Goal: Navigation & Orientation: Find specific page/section

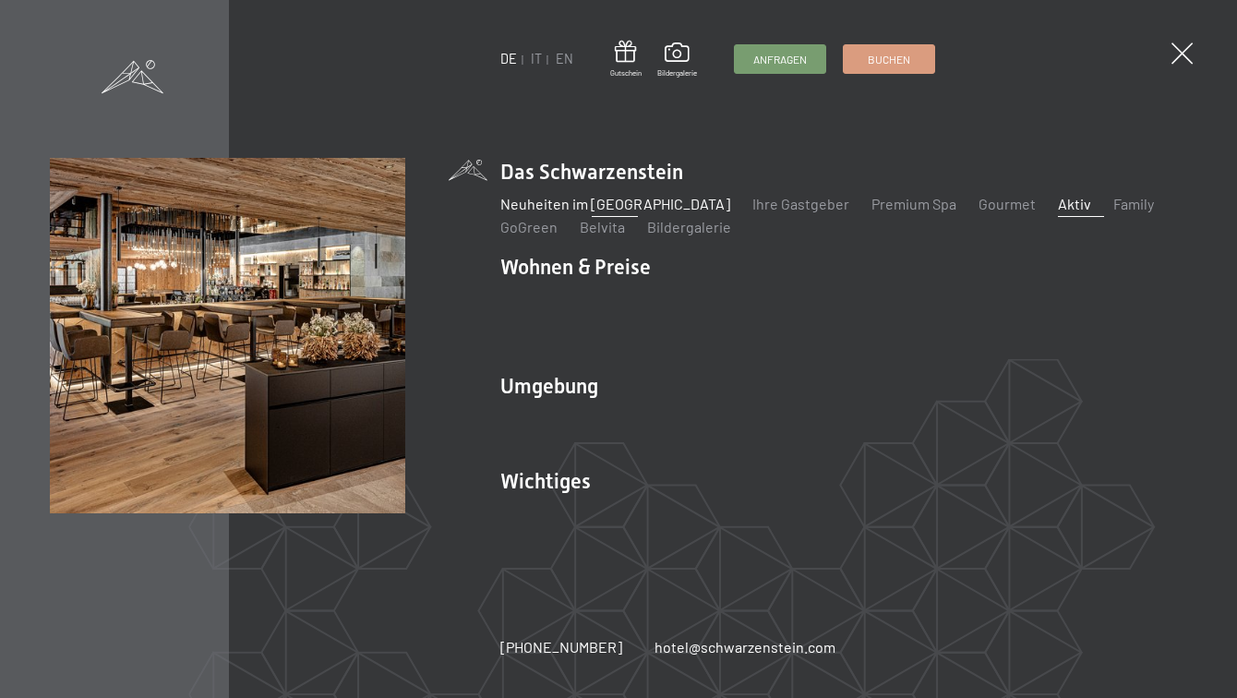
click at [1058, 212] on link "Aktiv" at bounding box center [1074, 204] width 33 height 18
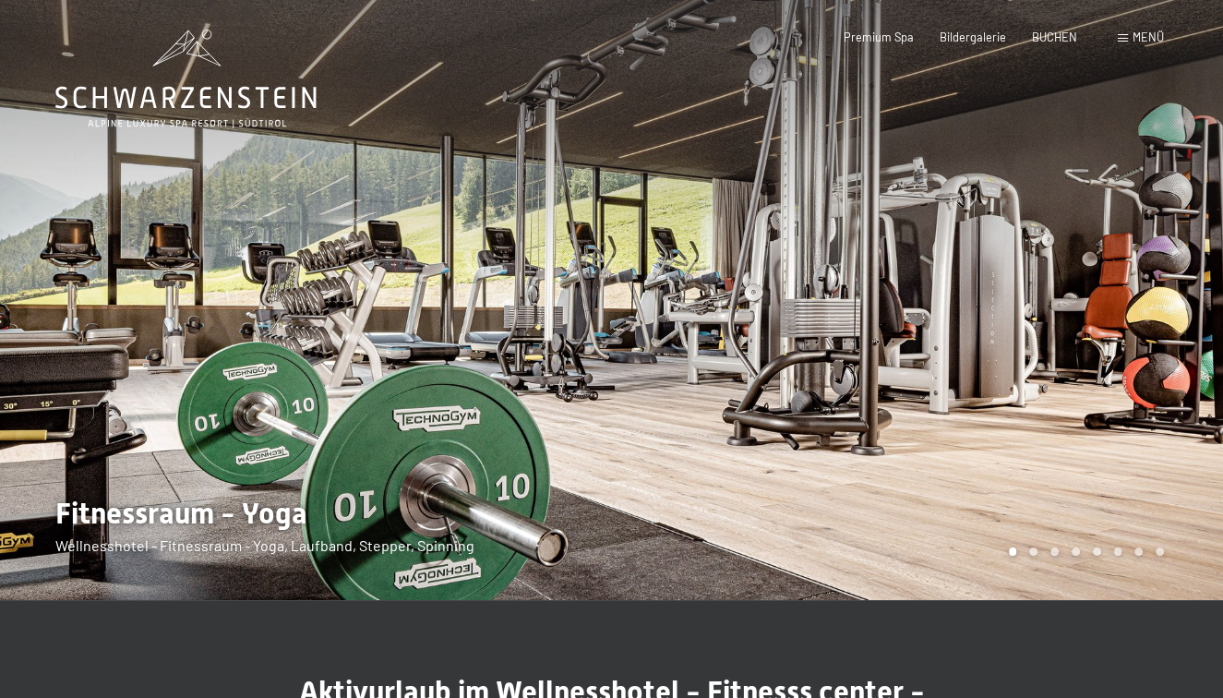
click at [1016, 552] on div "Carousel Pagination" at bounding box center [1083, 551] width 162 height 8
click at [1035, 552] on div "Carousel Page 2" at bounding box center [1033, 551] width 8 height 8
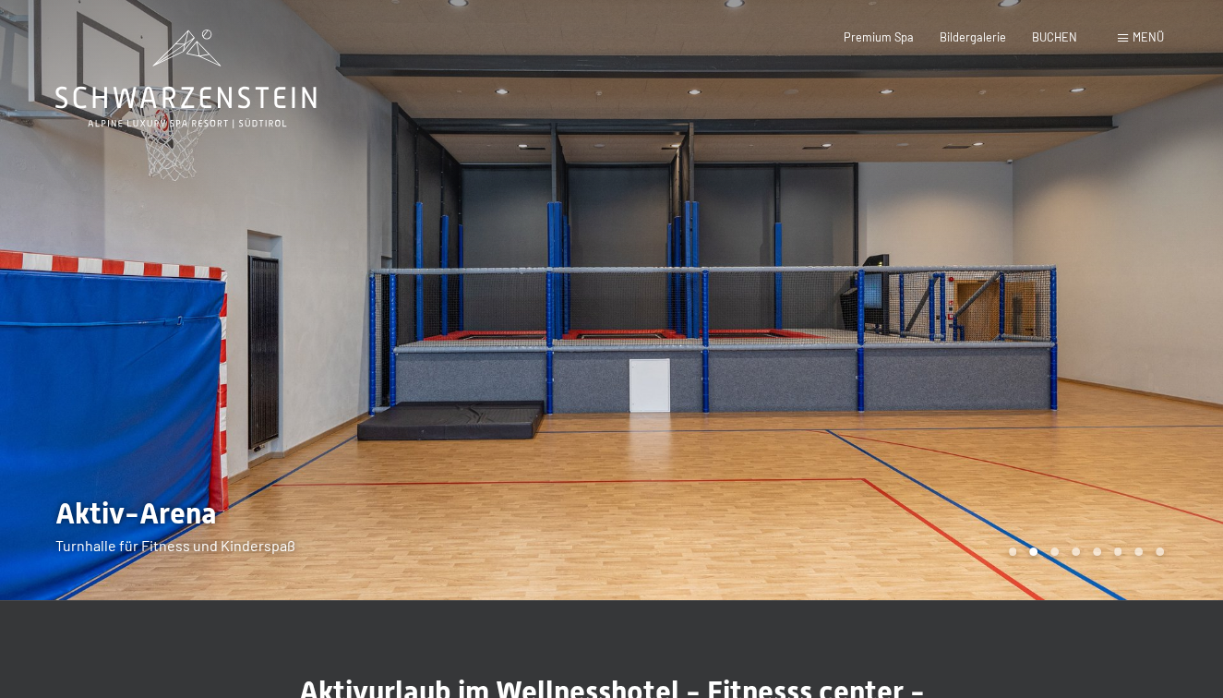
click at [1059, 552] on div "Carousel Pagination" at bounding box center [1083, 551] width 162 height 8
click at [1056, 552] on div "Carousel Page 3" at bounding box center [1054, 551] width 8 height 8
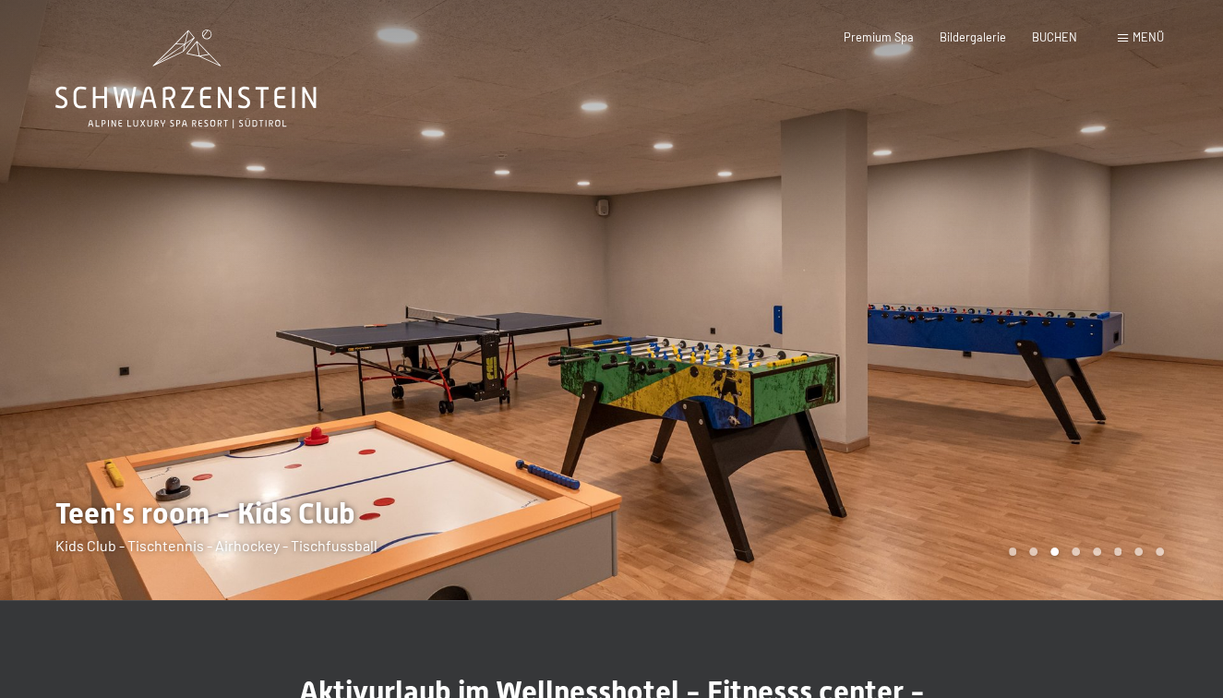
click at [1079, 552] on div "Carousel Pagination" at bounding box center [1083, 551] width 162 height 8
click at [1076, 552] on div "Carousel Page 4" at bounding box center [1075, 551] width 8 height 8
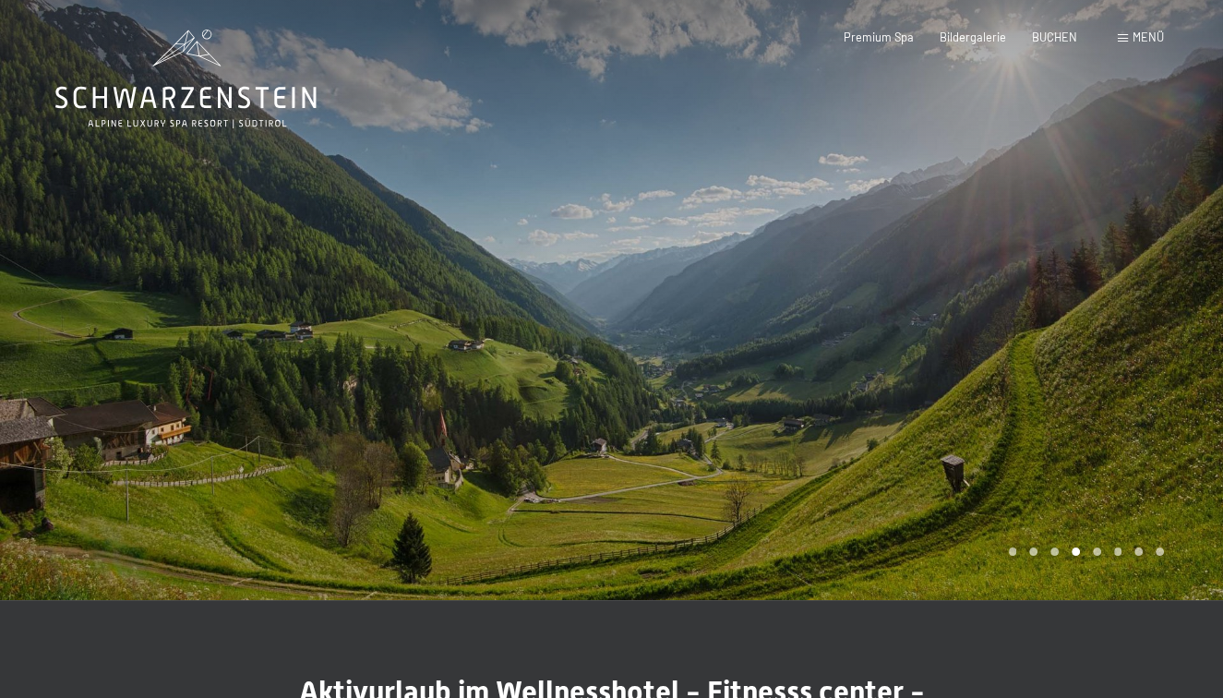
click at [1055, 552] on div "Carousel Page 3" at bounding box center [1054, 551] width 8 height 8
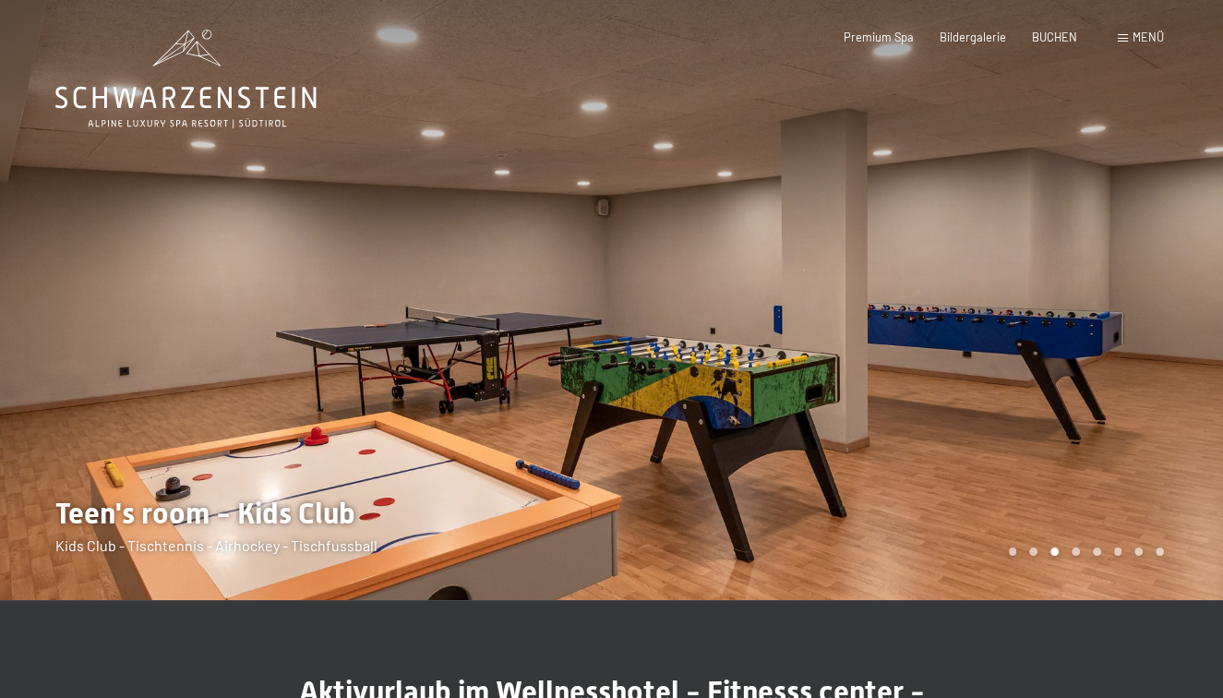
click at [636, 365] on div at bounding box center [918, 300] width 612 height 600
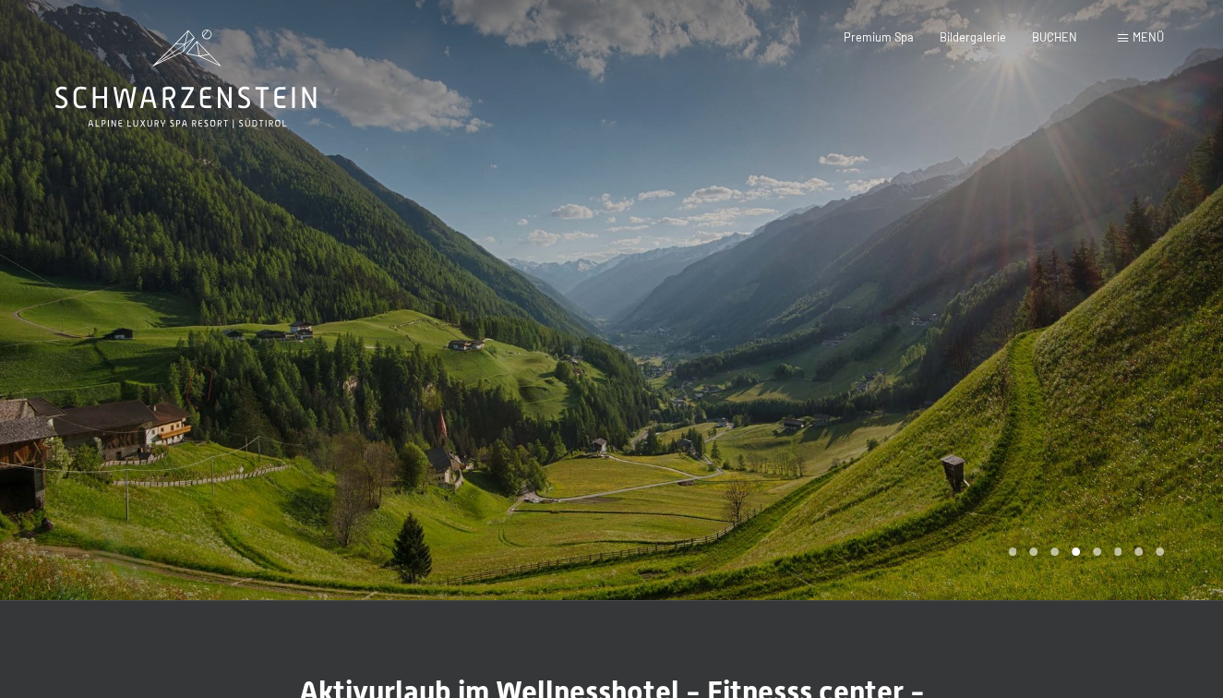
click at [1094, 550] on div "Carousel Page 5" at bounding box center [1097, 551] width 8 height 8
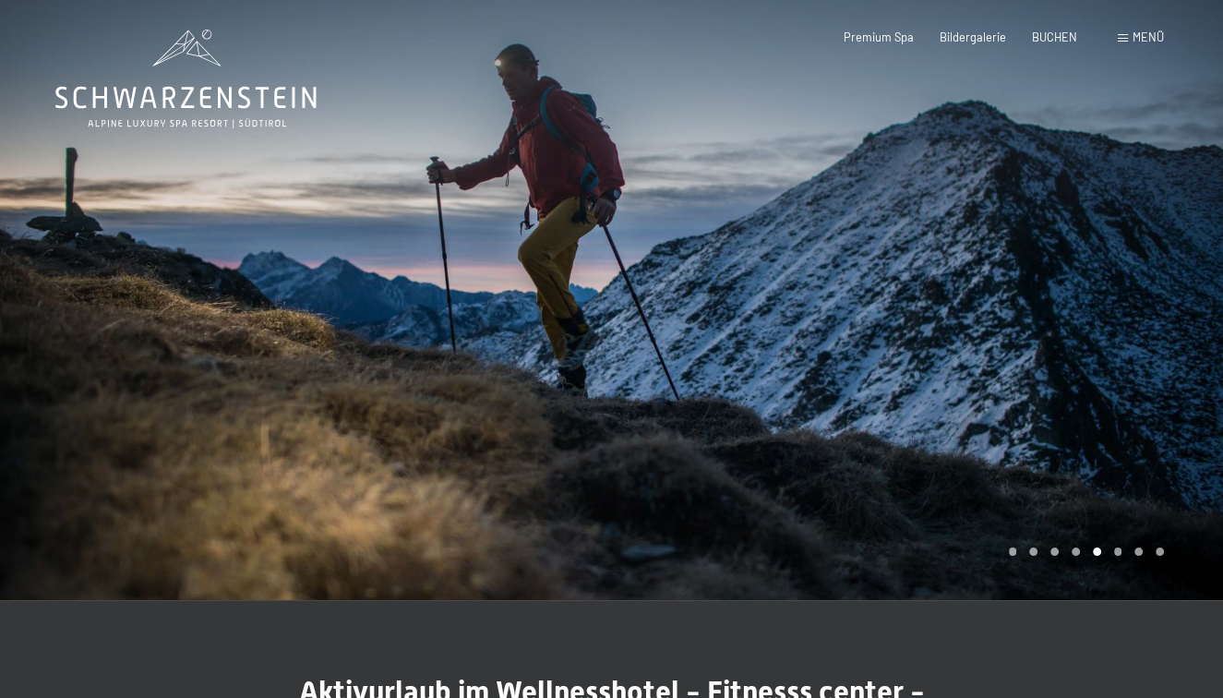
click at [1114, 553] on div "Carousel Page 6" at bounding box center [1118, 551] width 8 height 8
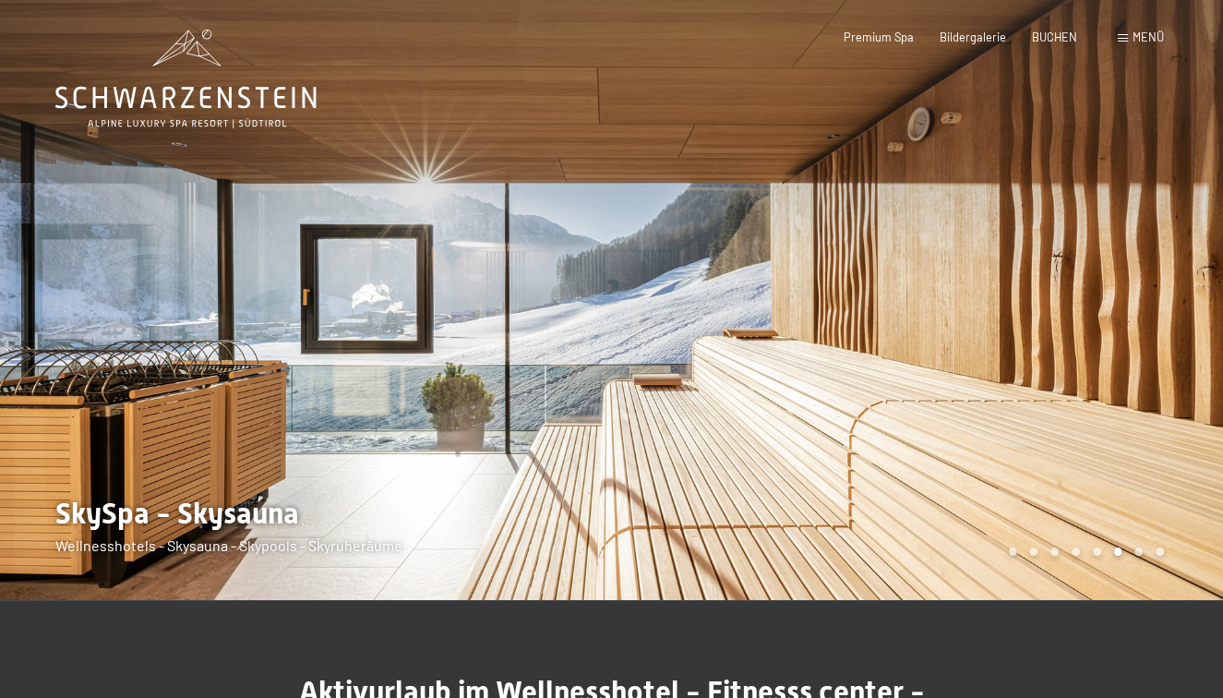
click at [1054, 548] on div "Carousel Page 3" at bounding box center [1054, 551] width 8 height 8
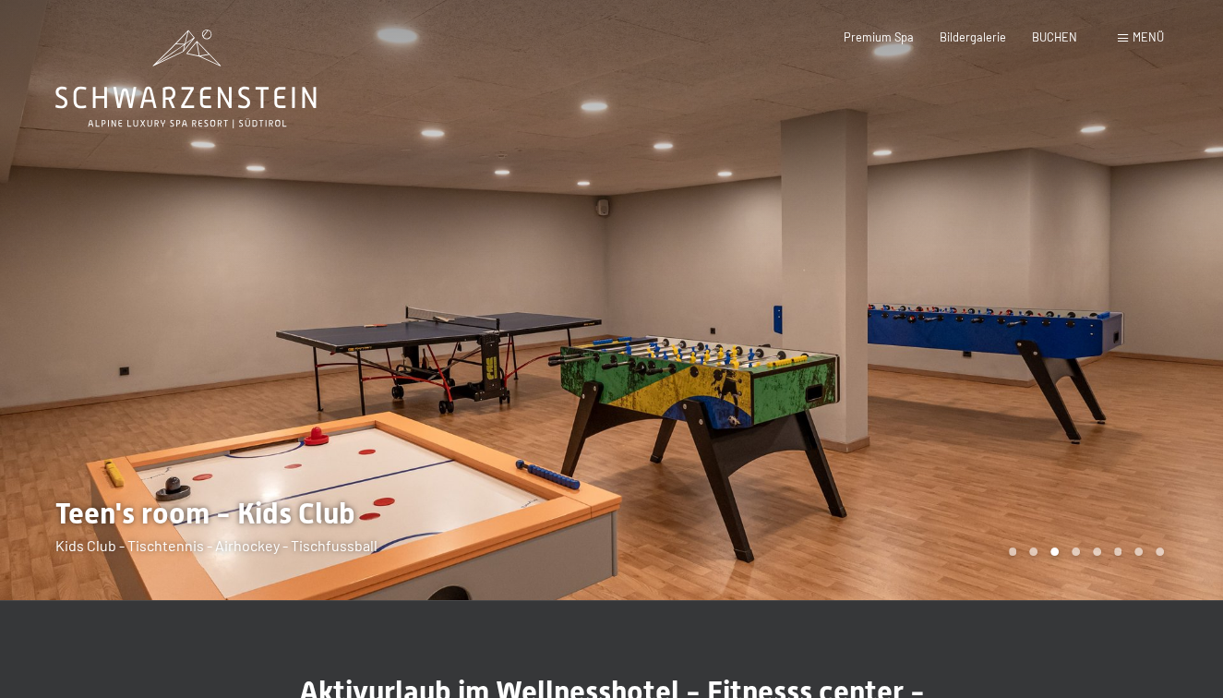
click at [1035, 554] on div "Carousel Page 2" at bounding box center [1033, 551] width 8 height 8
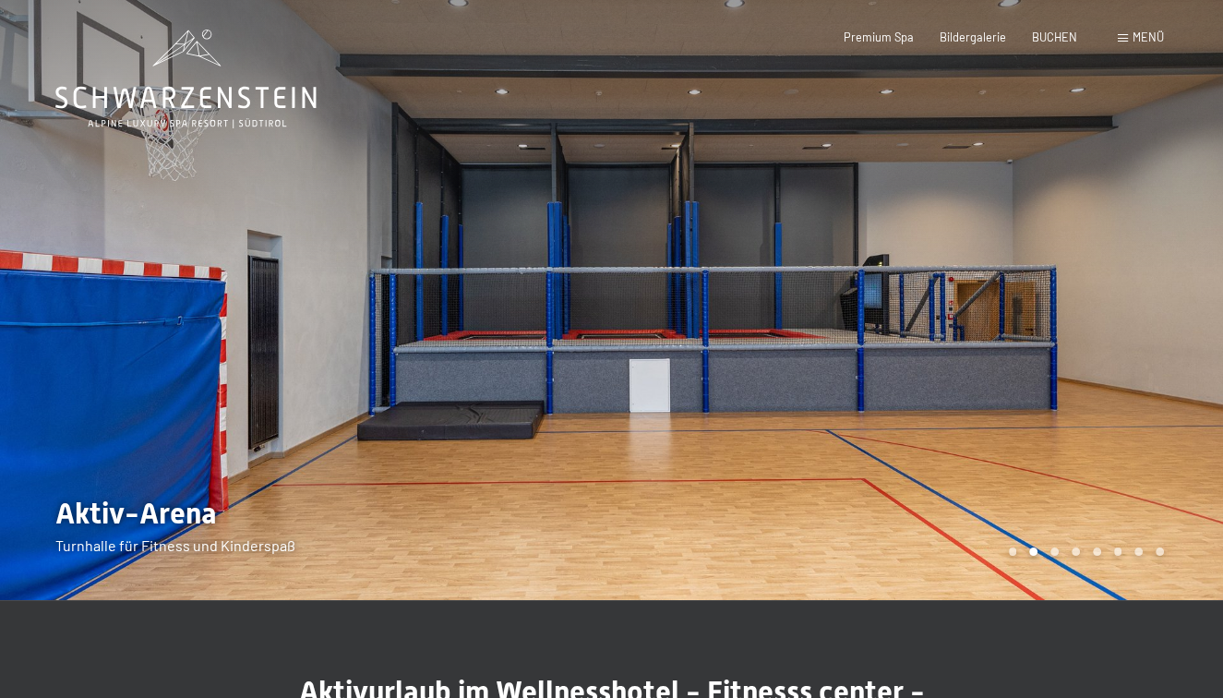
click at [1009, 551] on div "Carousel Page 1" at bounding box center [1013, 551] width 8 height 8
